Goal: Find specific page/section: Find specific page/section

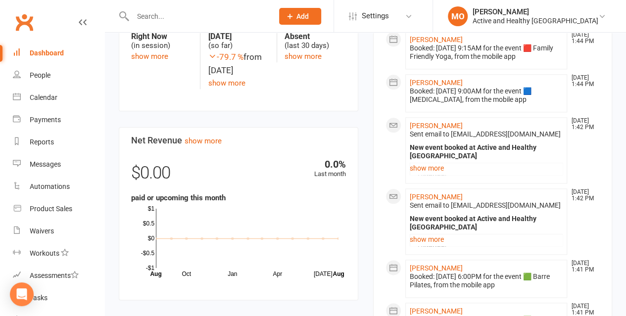
scroll to position [297, 0]
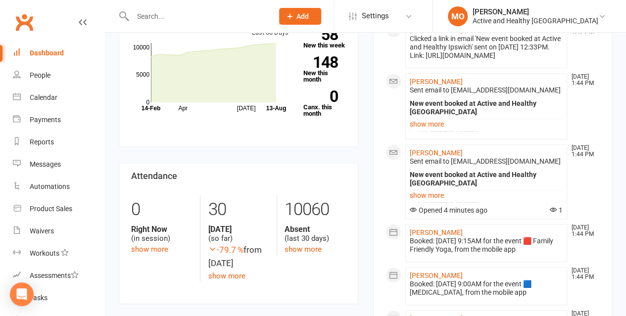
click at [197, 24] on div at bounding box center [193, 16] width 148 height 32
click at [183, 15] on input "text" at bounding box center [198, 16] width 137 height 14
type input "grandall"
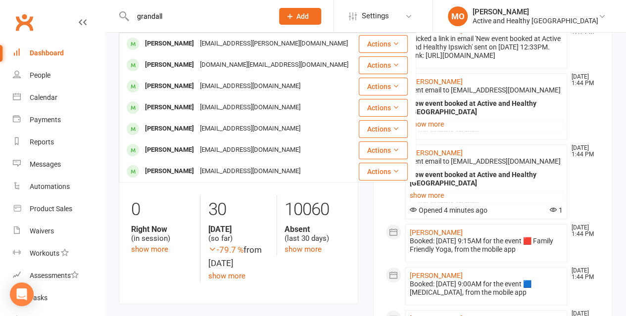
drag, startPoint x: 182, startPoint y: 13, endPoint x: 0, endPoint y: 7, distance: 182.2
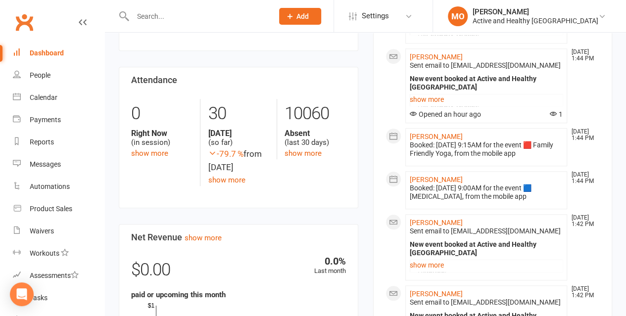
scroll to position [383, 0]
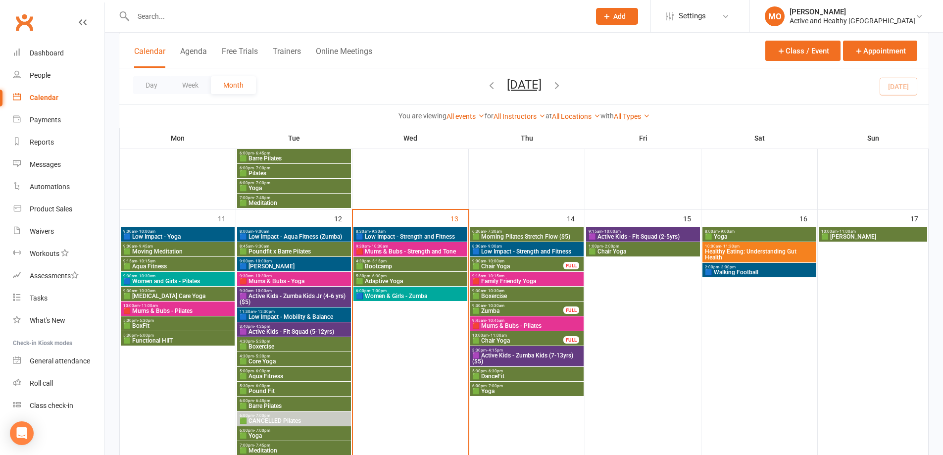
click at [749, 248] on span "Healthy Eating: Understanding Gut Health" at bounding box center [759, 254] width 110 height 12
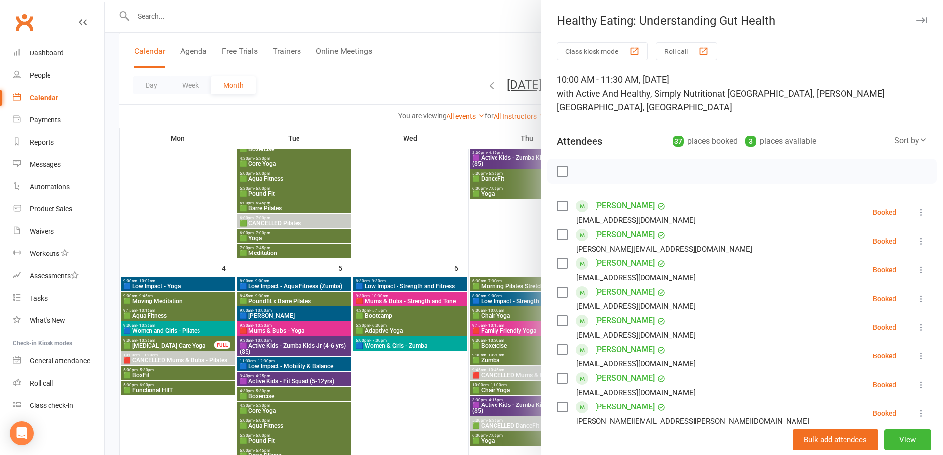
click at [485, 228] on div at bounding box center [524, 227] width 838 height 455
